Goal: Task Accomplishment & Management: Use online tool/utility

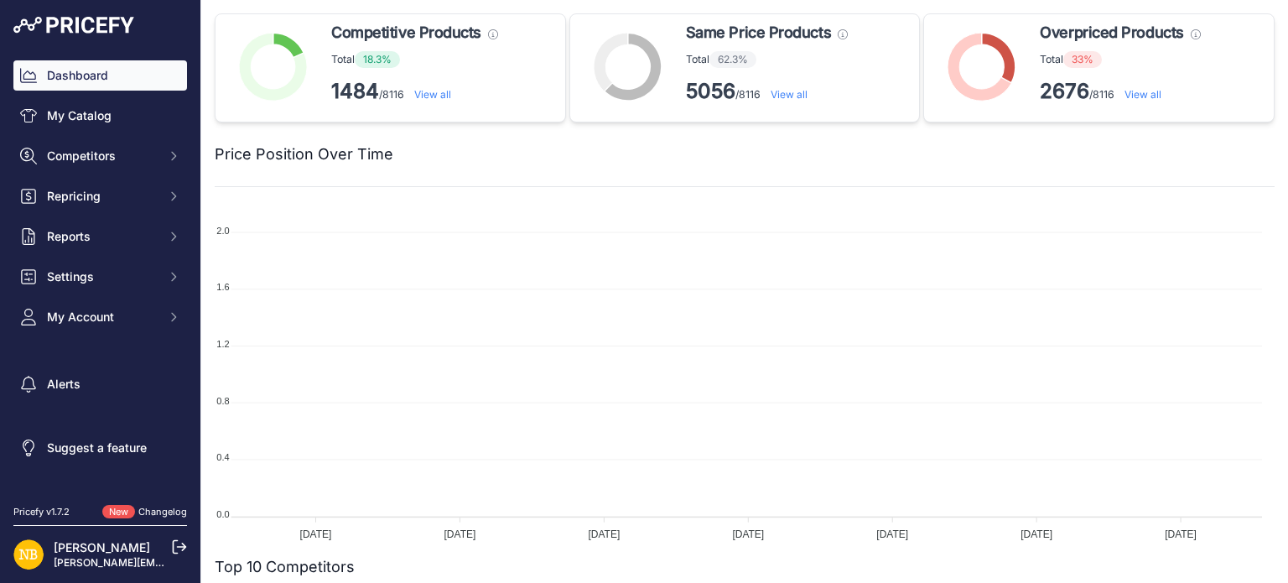
click at [104, 162] on span "Competitors" at bounding box center [102, 156] width 110 height 17
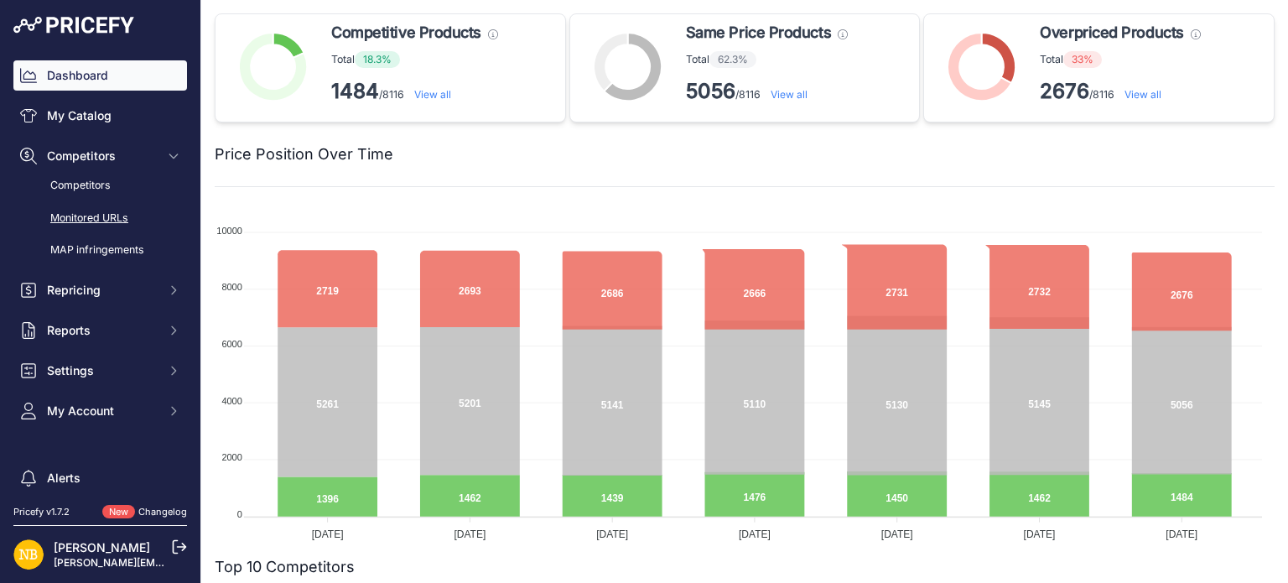
click at [101, 216] on link "Monitored URLs" at bounding box center [100, 218] width 174 height 29
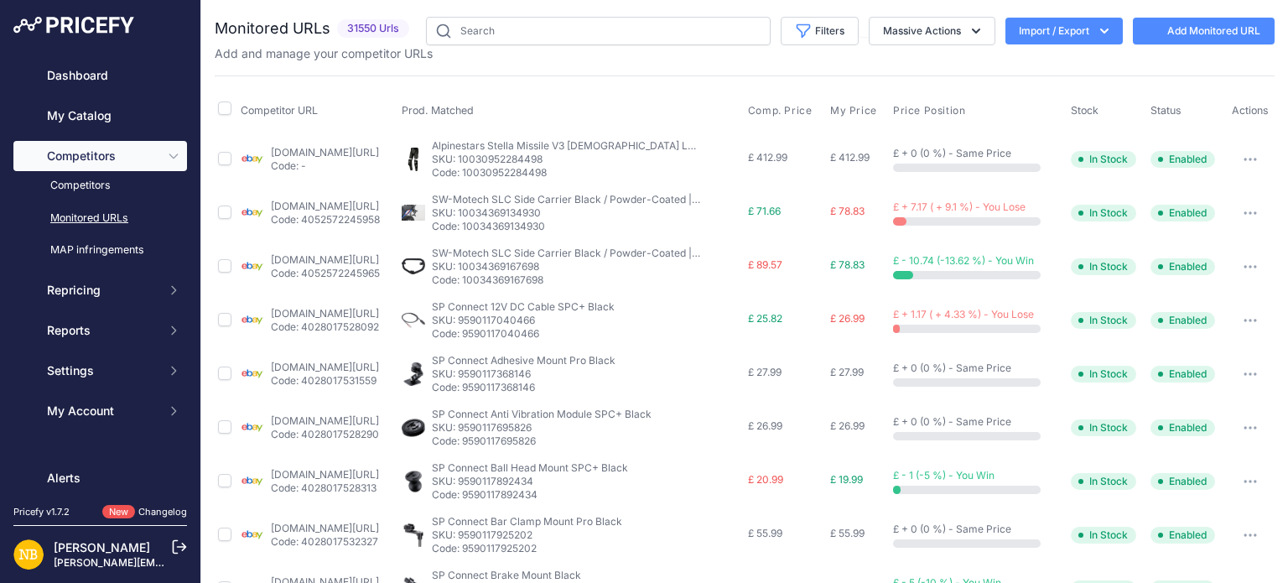
click at [1096, 29] on icon "button" at bounding box center [1104, 31] width 17 height 17
click at [1028, 96] on div "Export" at bounding box center [1063, 96] width 134 height 30
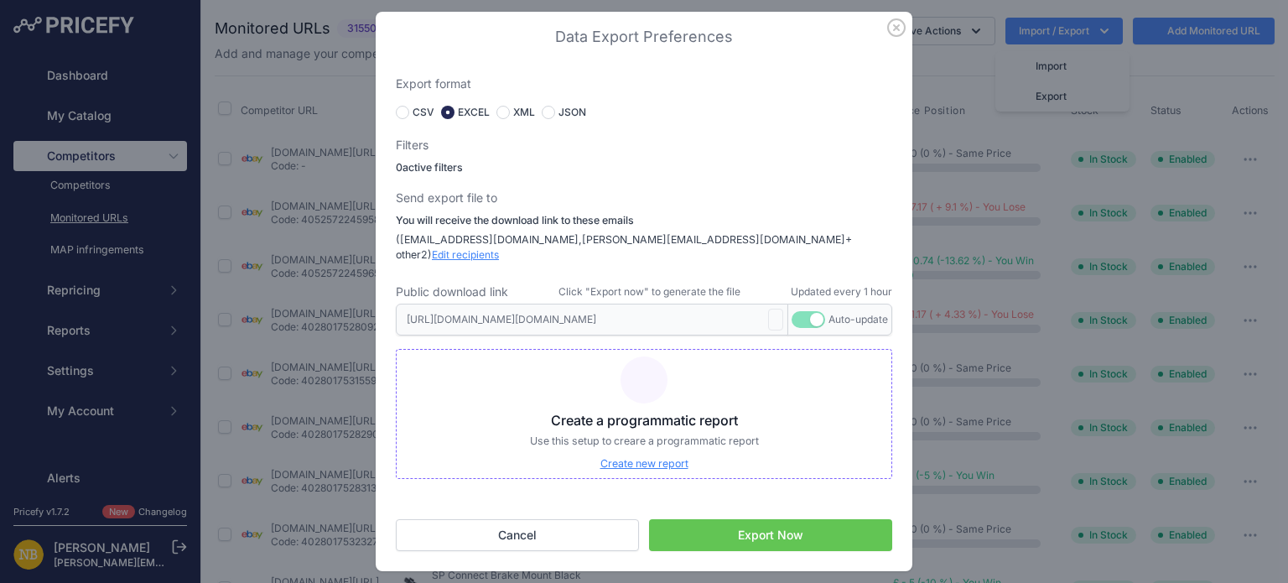
click at [752, 528] on button "Export Now" at bounding box center [770, 535] width 243 height 32
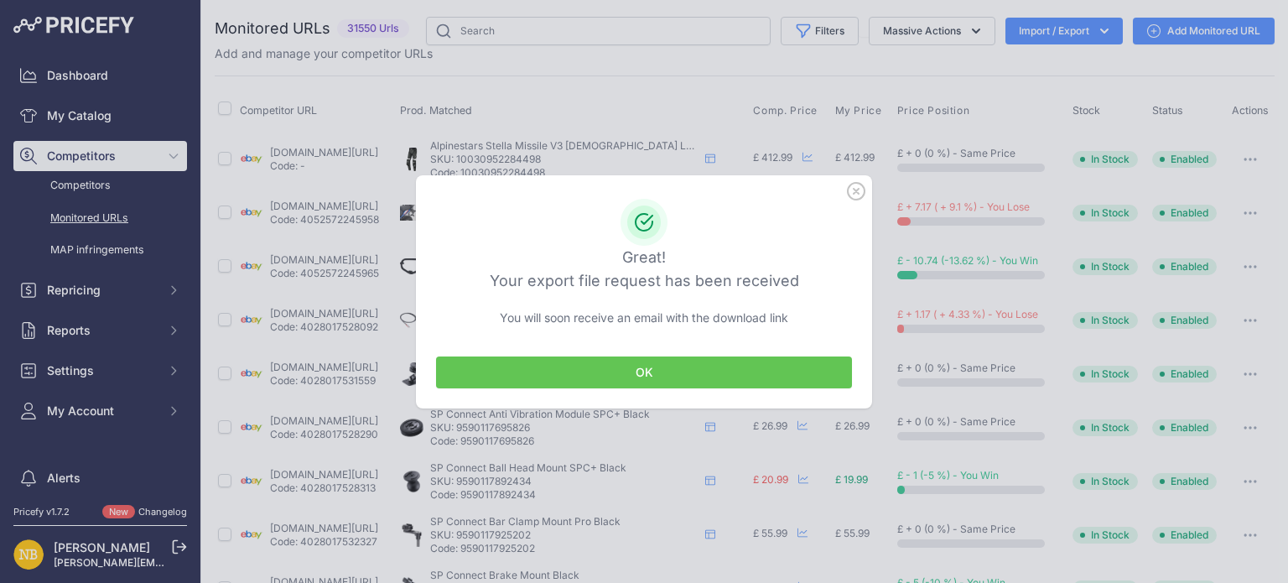
click at [663, 361] on button "OK" at bounding box center [644, 372] width 416 height 32
